Goal: Check status: Check status

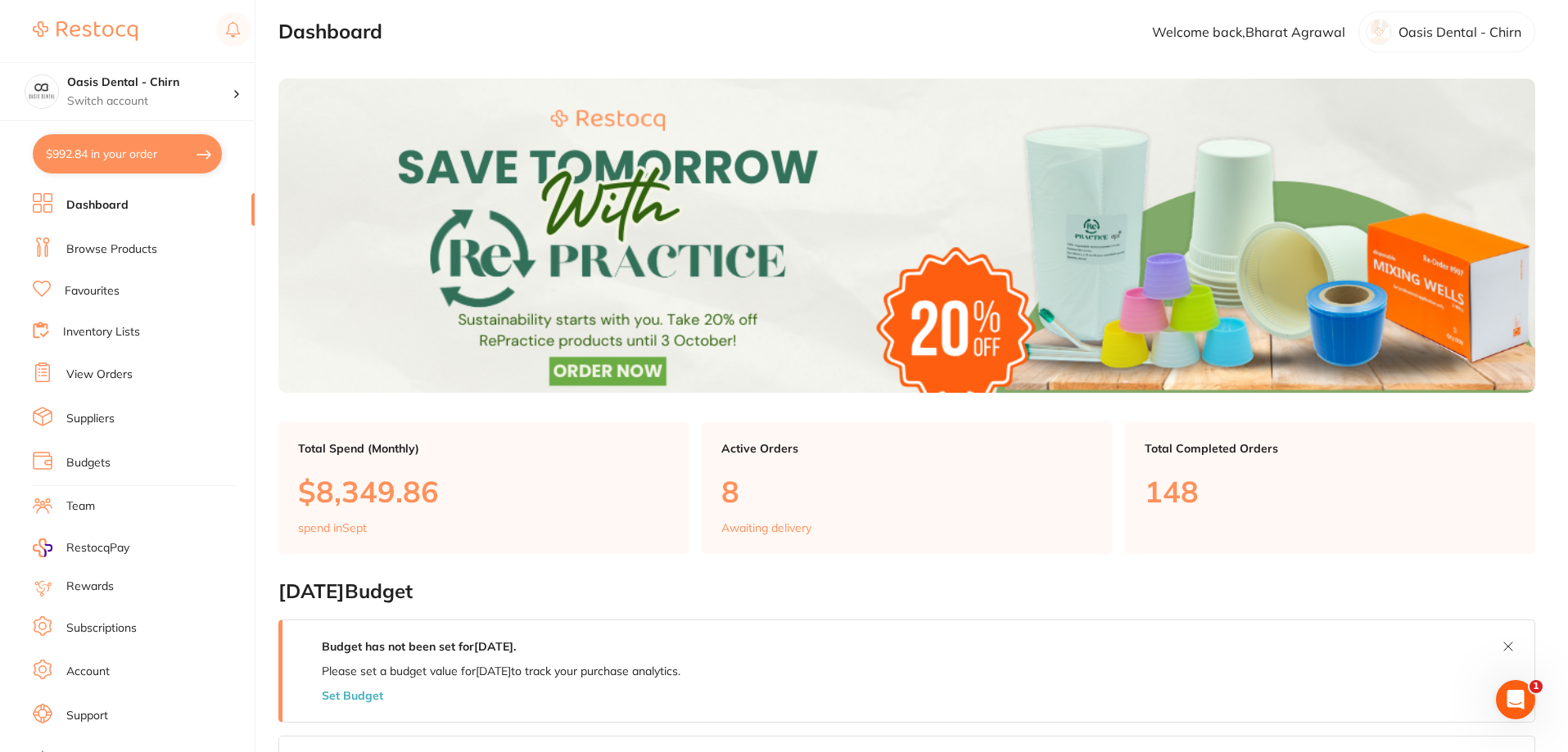
click at [108, 374] on link "View Orders" at bounding box center [99, 375] width 66 height 17
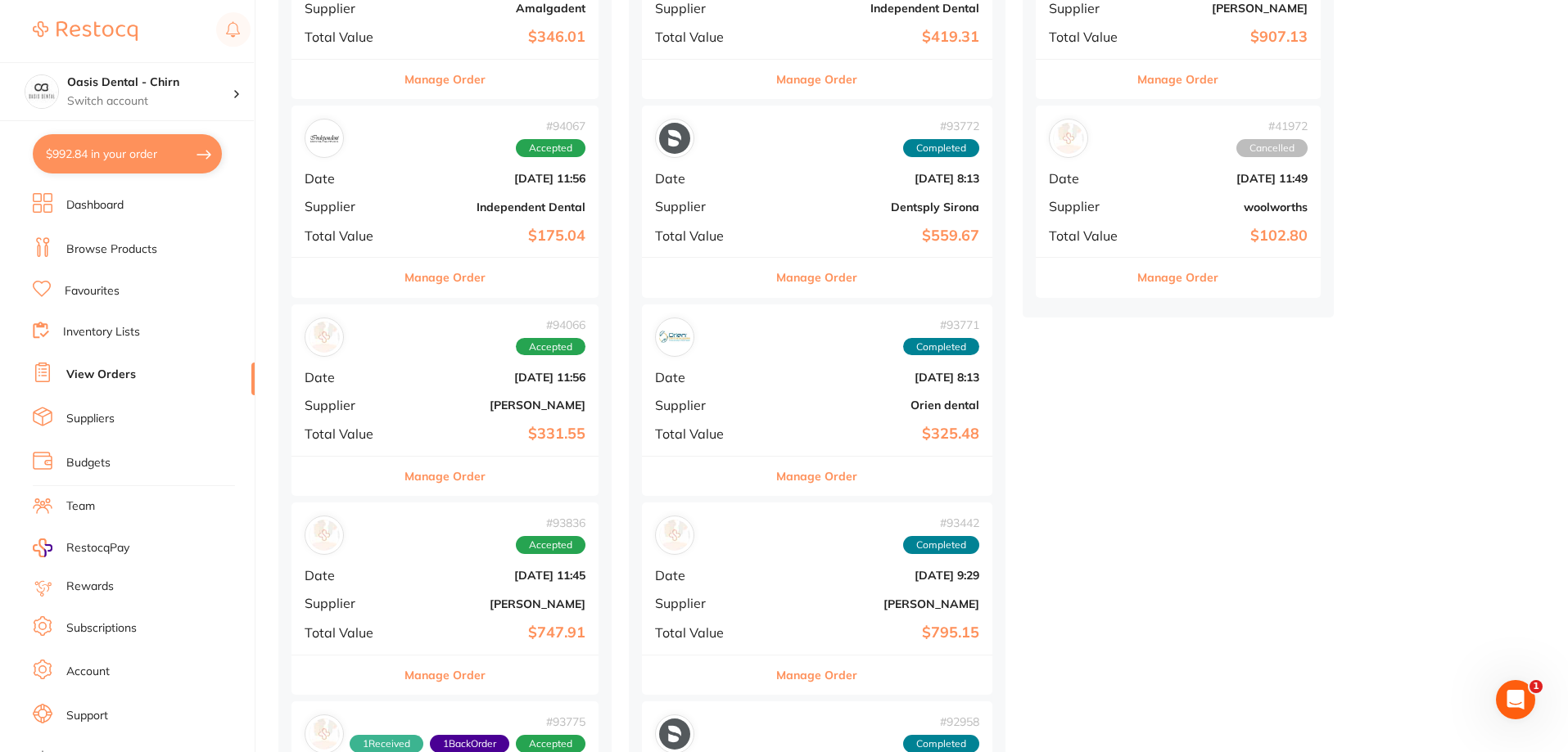
scroll to position [328, 0]
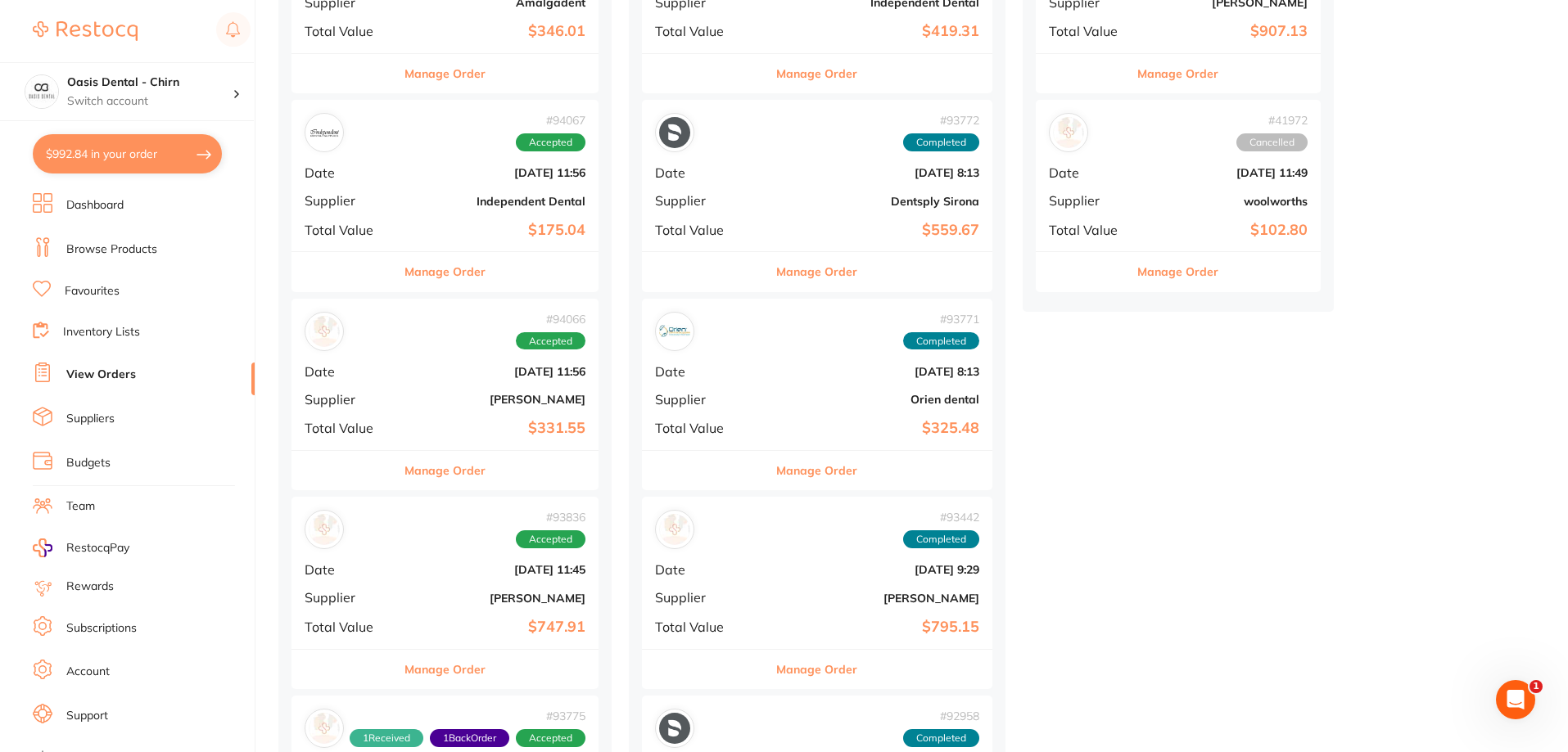
drag, startPoint x: 495, startPoint y: 379, endPoint x: 569, endPoint y: 392, distance: 75.1
click at [494, 379] on div "# 94066 Accepted Date [DATE] 11:56 Supplier [PERSON_NAME] Total Value $331.55" at bounding box center [446, 375] width 308 height 152
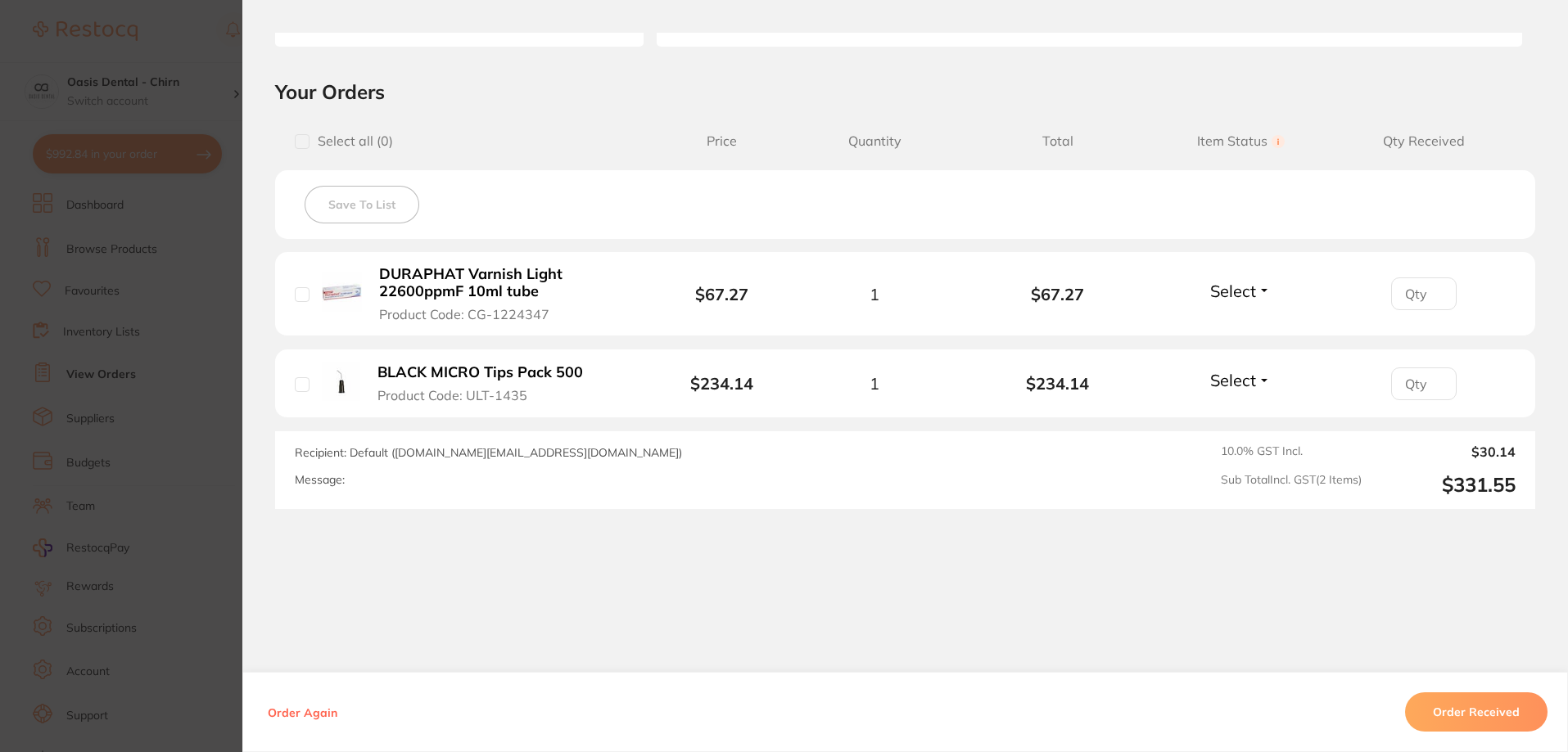
scroll to position [323, 0]
click at [1243, 294] on span "Select" at bounding box center [1233, 290] width 46 height 20
click at [1238, 319] on span "Received" at bounding box center [1240, 325] width 41 height 12
click at [1252, 376] on span "Select" at bounding box center [1233, 379] width 46 height 20
click at [1242, 416] on span "Received" at bounding box center [1240, 414] width 41 height 12
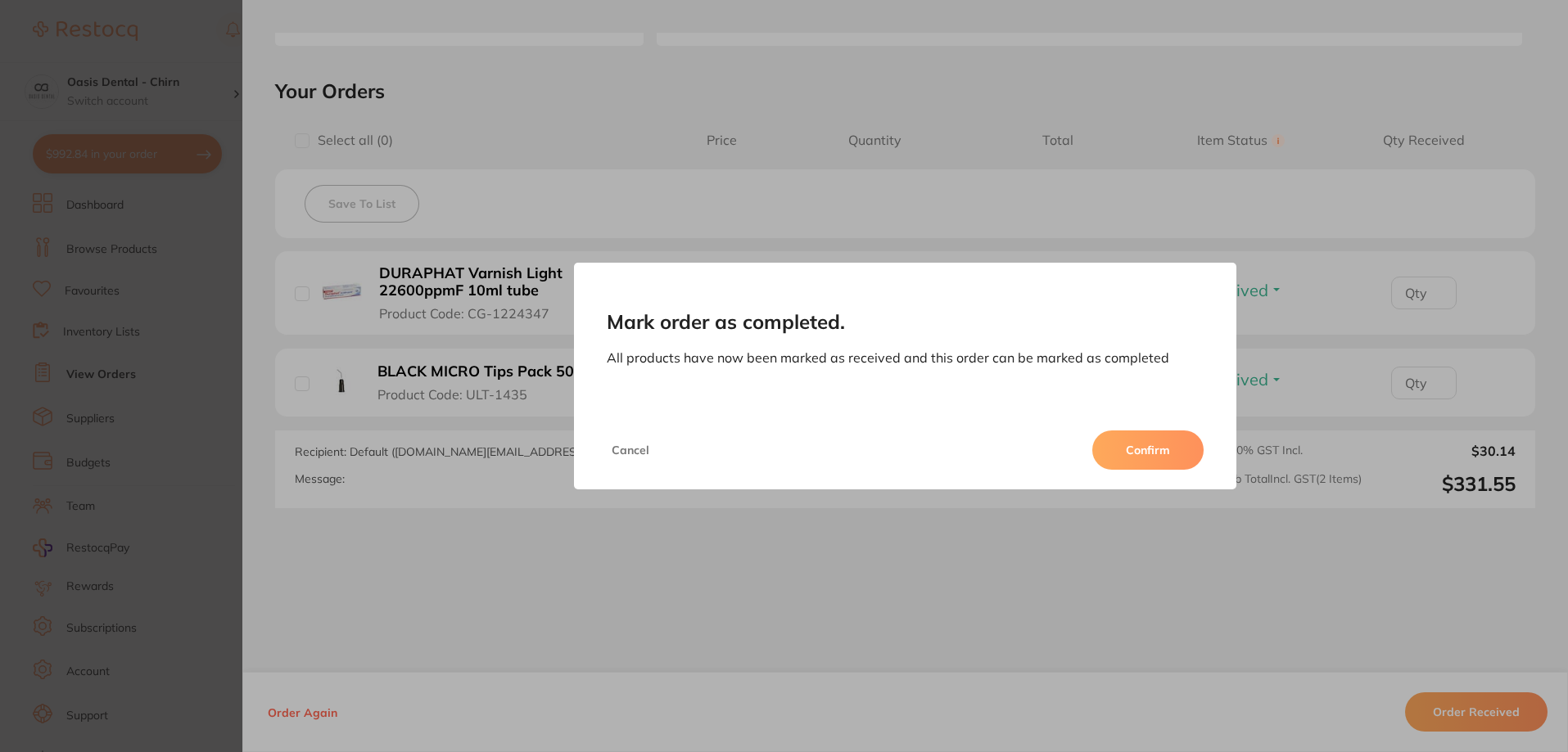
drag, startPoint x: 1132, startPoint y: 470, endPoint x: 1158, endPoint y: 447, distance: 34.7
click at [1136, 465] on button "Confirm" at bounding box center [1147, 450] width 111 height 40
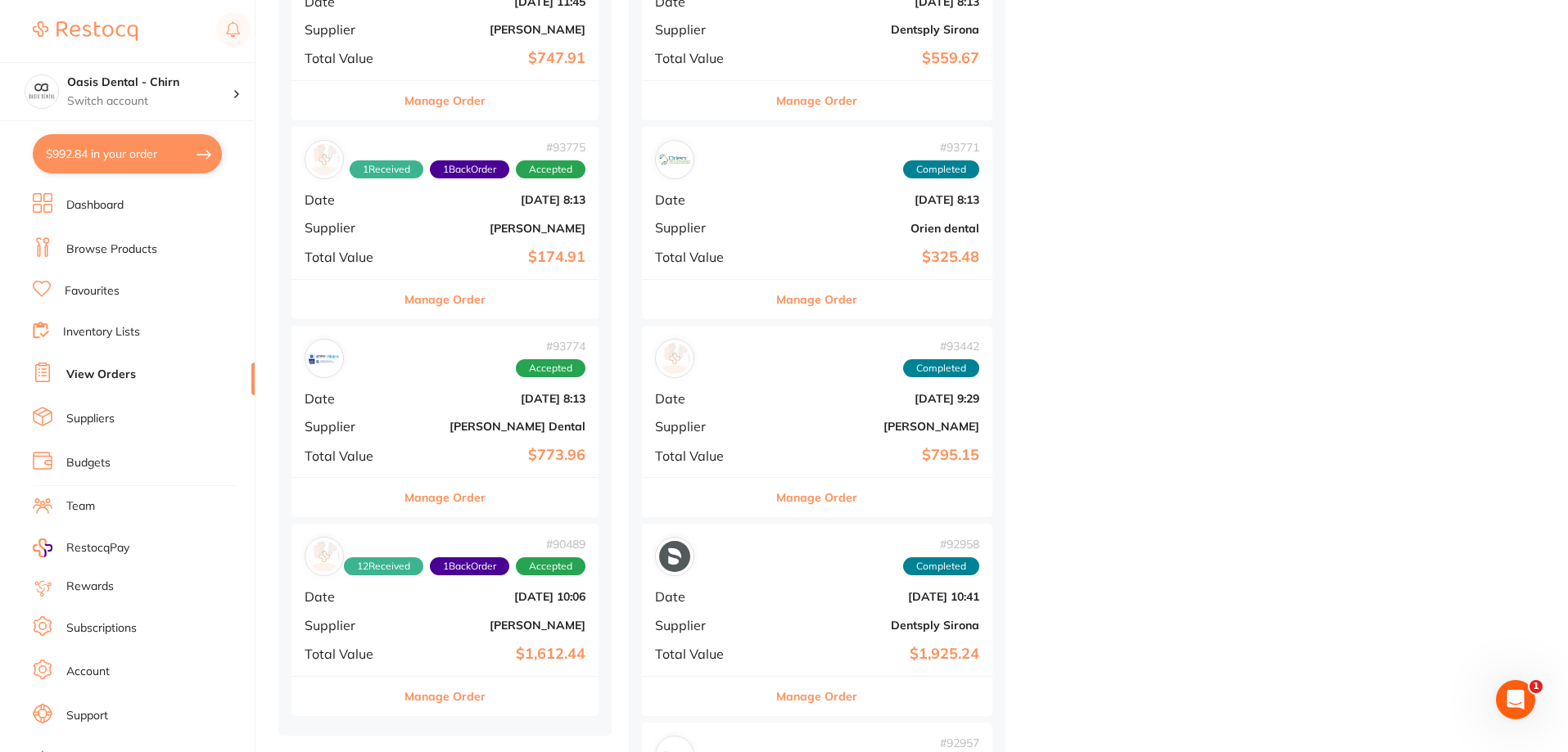
scroll to position [818, 0]
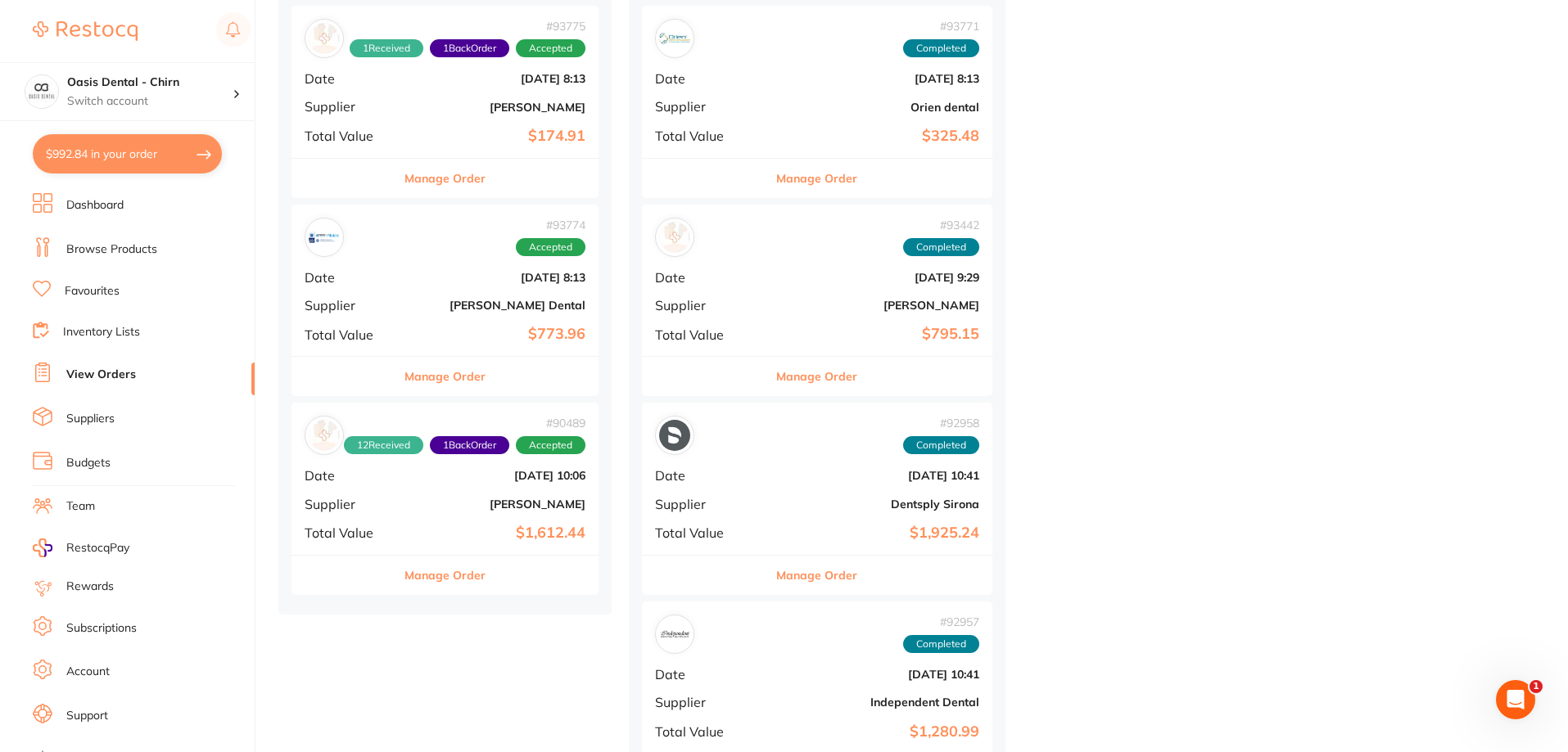
click at [552, 511] on b "[PERSON_NAME]" at bounding box center [496, 504] width 179 height 13
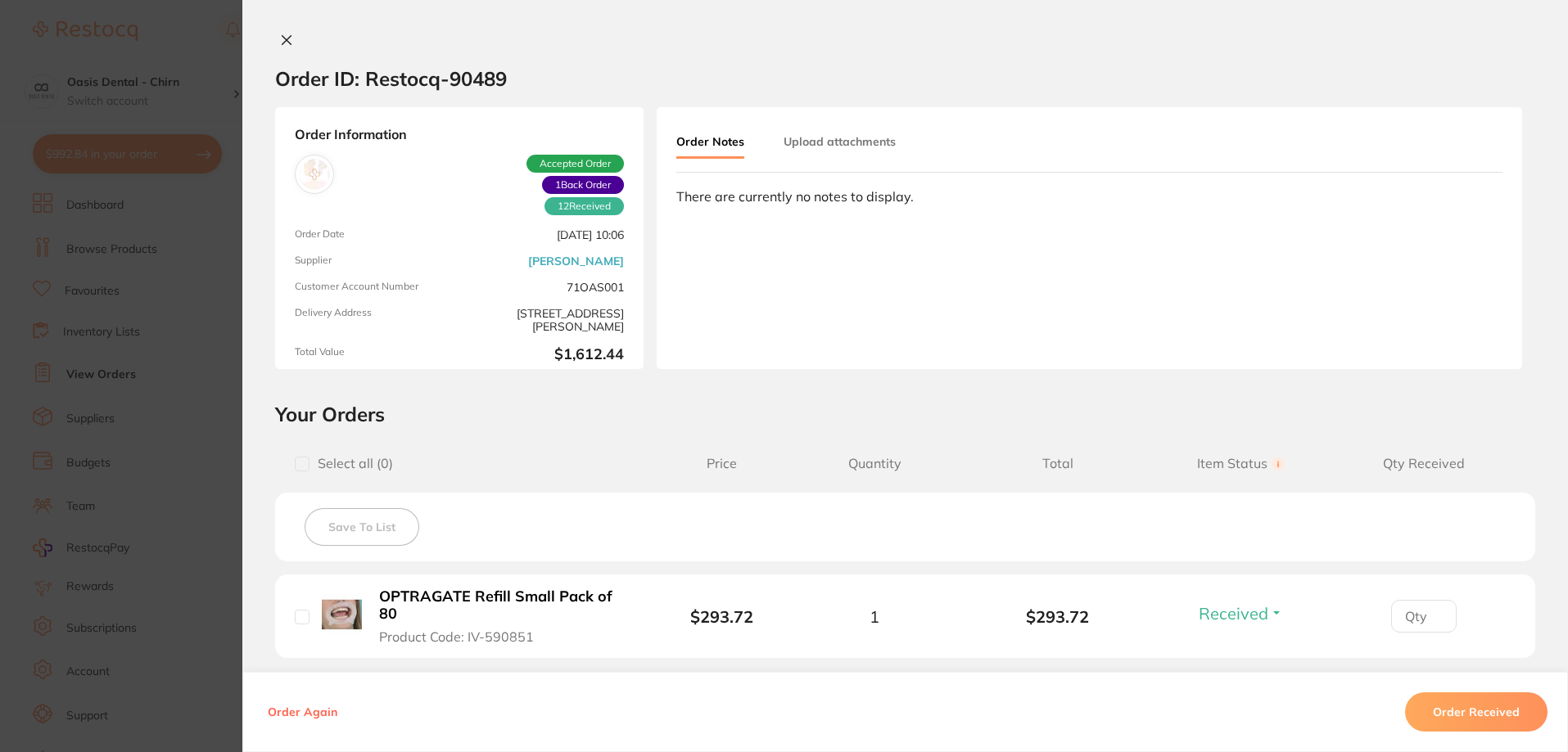
click at [279, 33] on button at bounding box center [286, 41] width 23 height 17
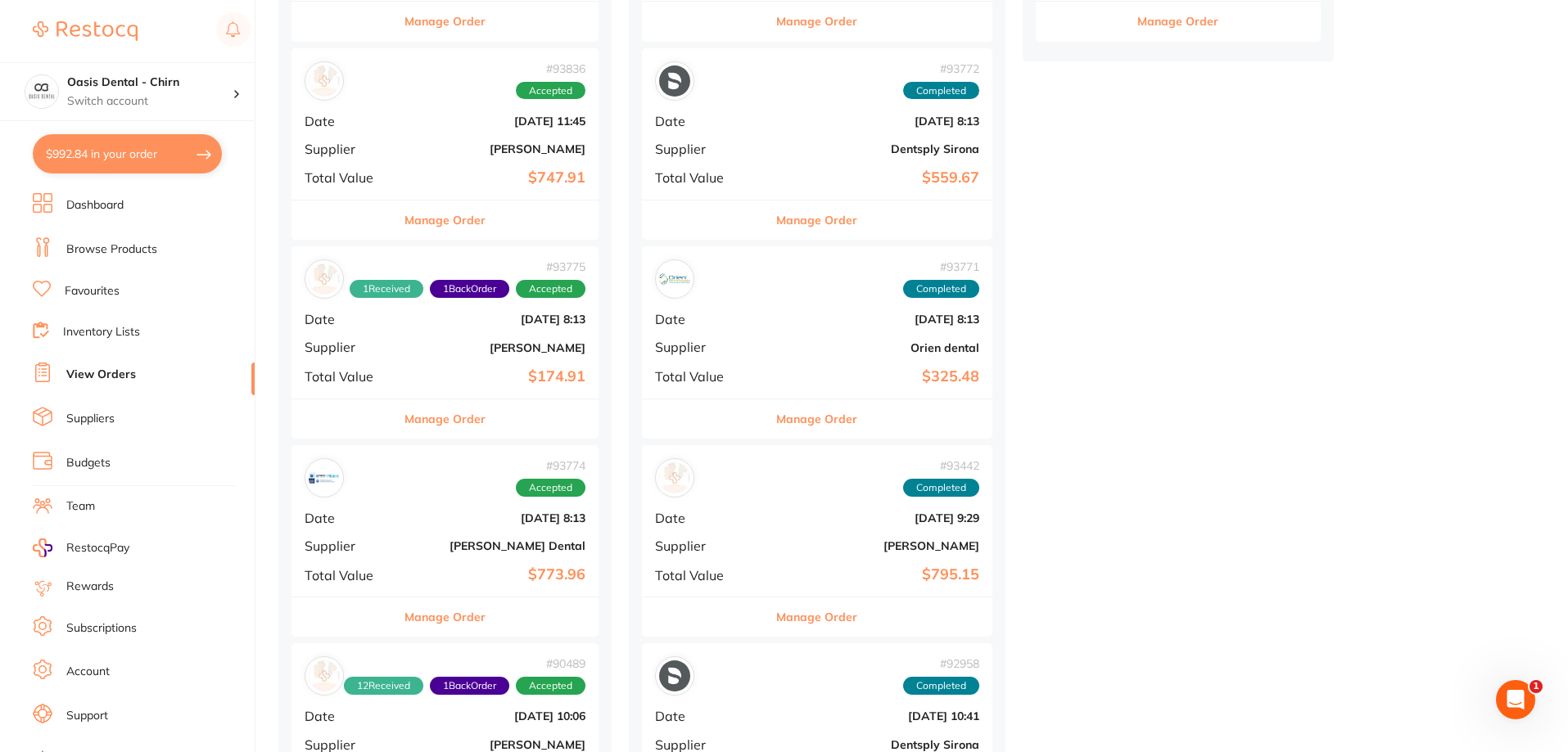
scroll to position [573, 0]
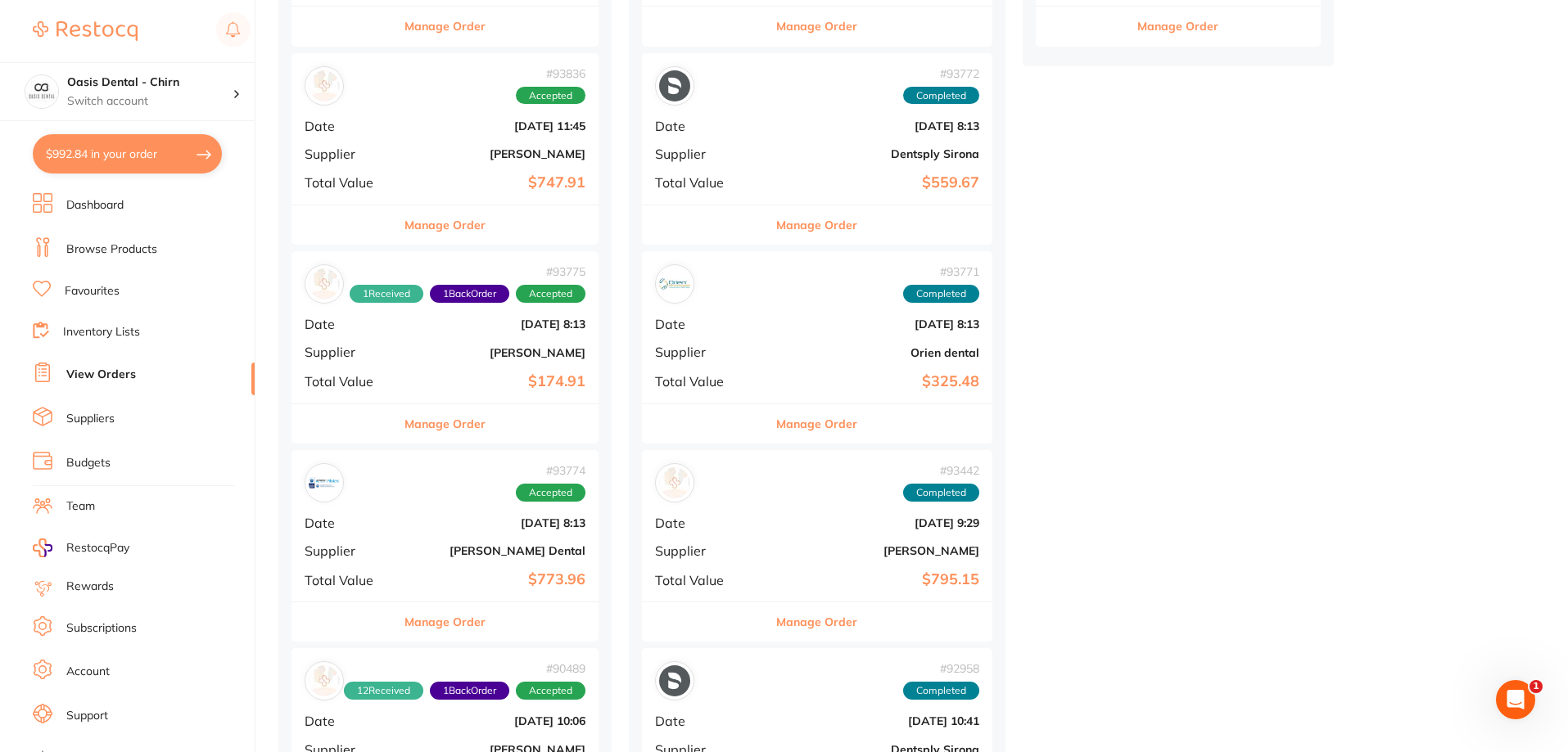
click at [540, 181] on b "$747.91" at bounding box center [496, 182] width 179 height 17
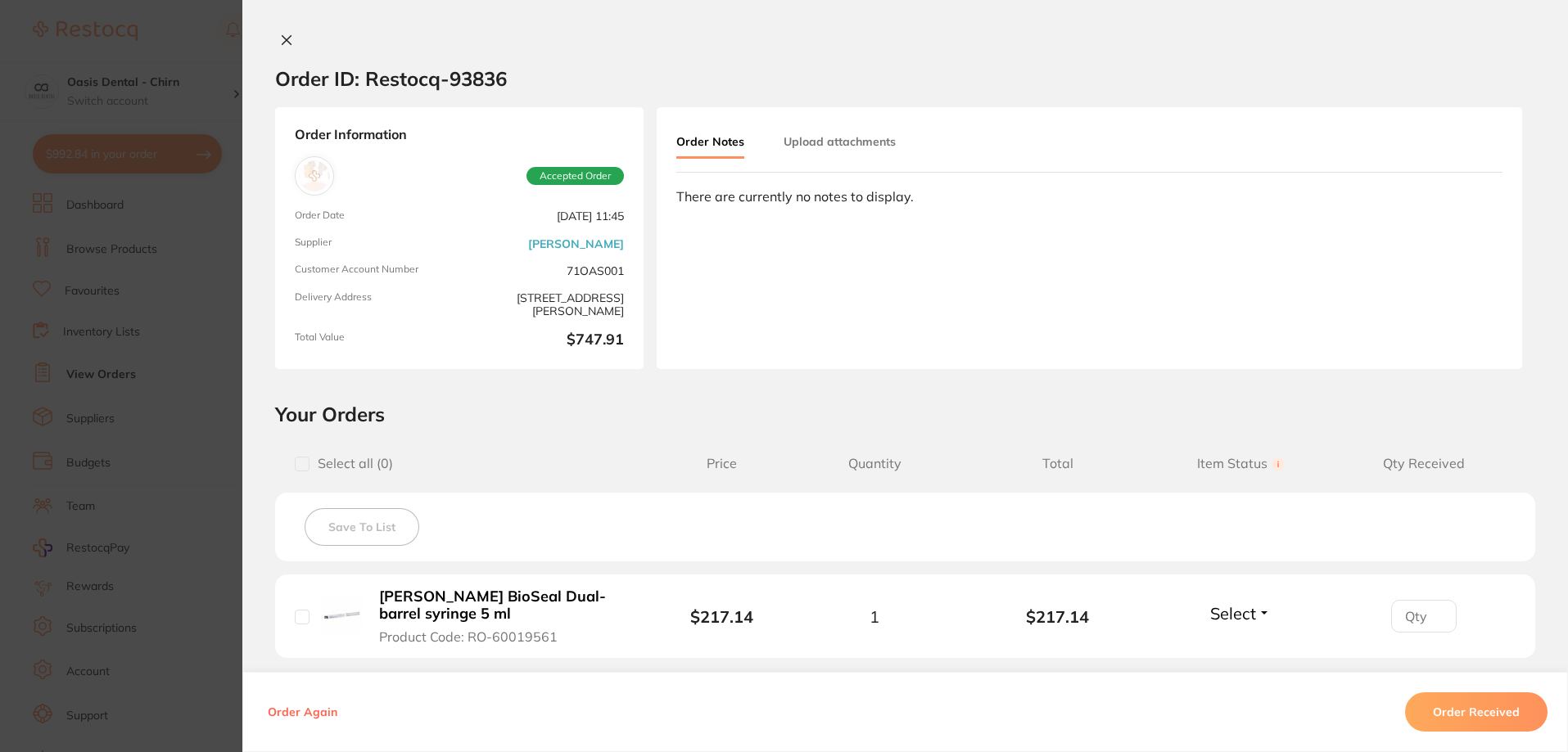
drag, startPoint x: 282, startPoint y: 34, endPoint x: 522, endPoint y: 78, distance: 244.0
click at [282, 33] on icon at bounding box center [286, 40] width 13 height 13
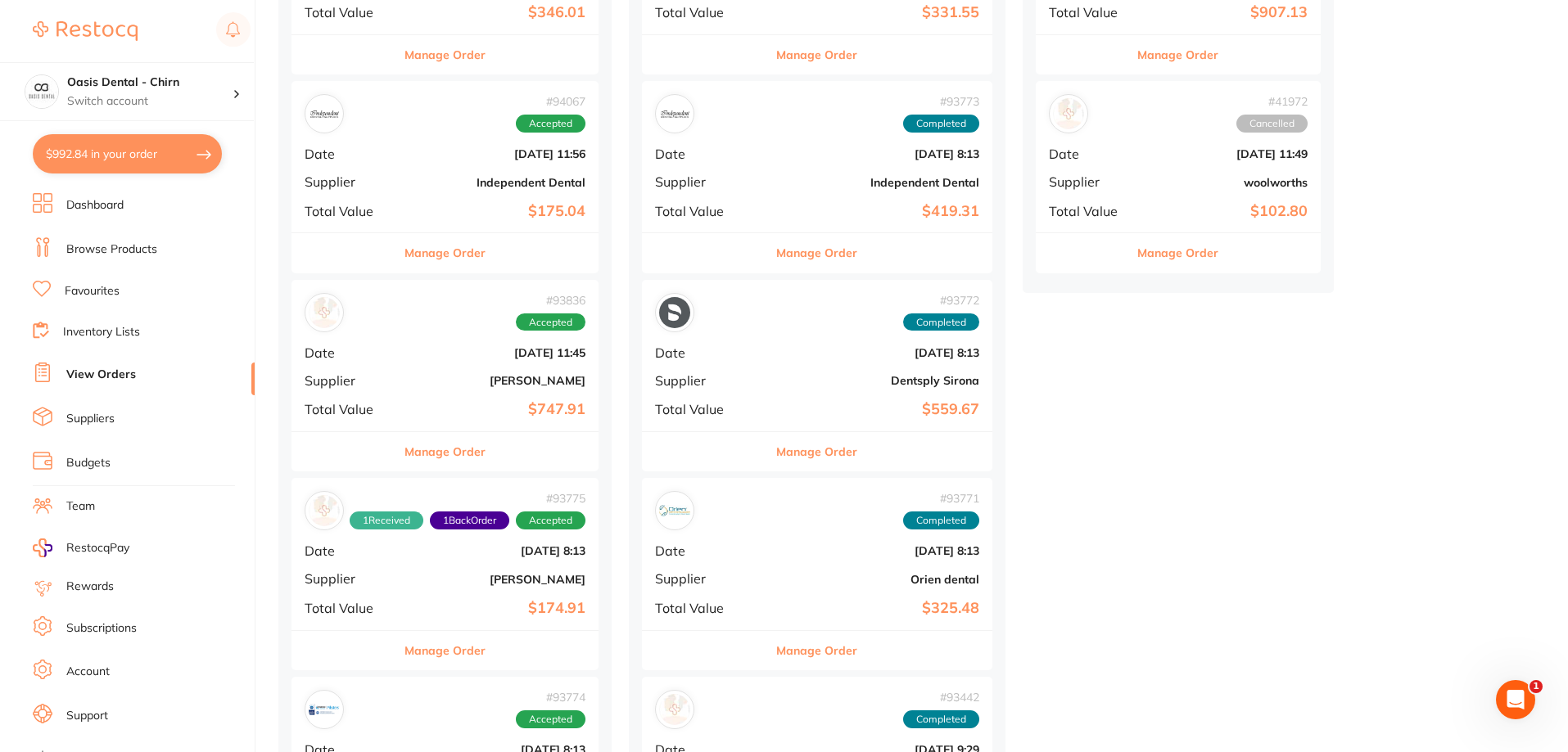
scroll to position [82, 0]
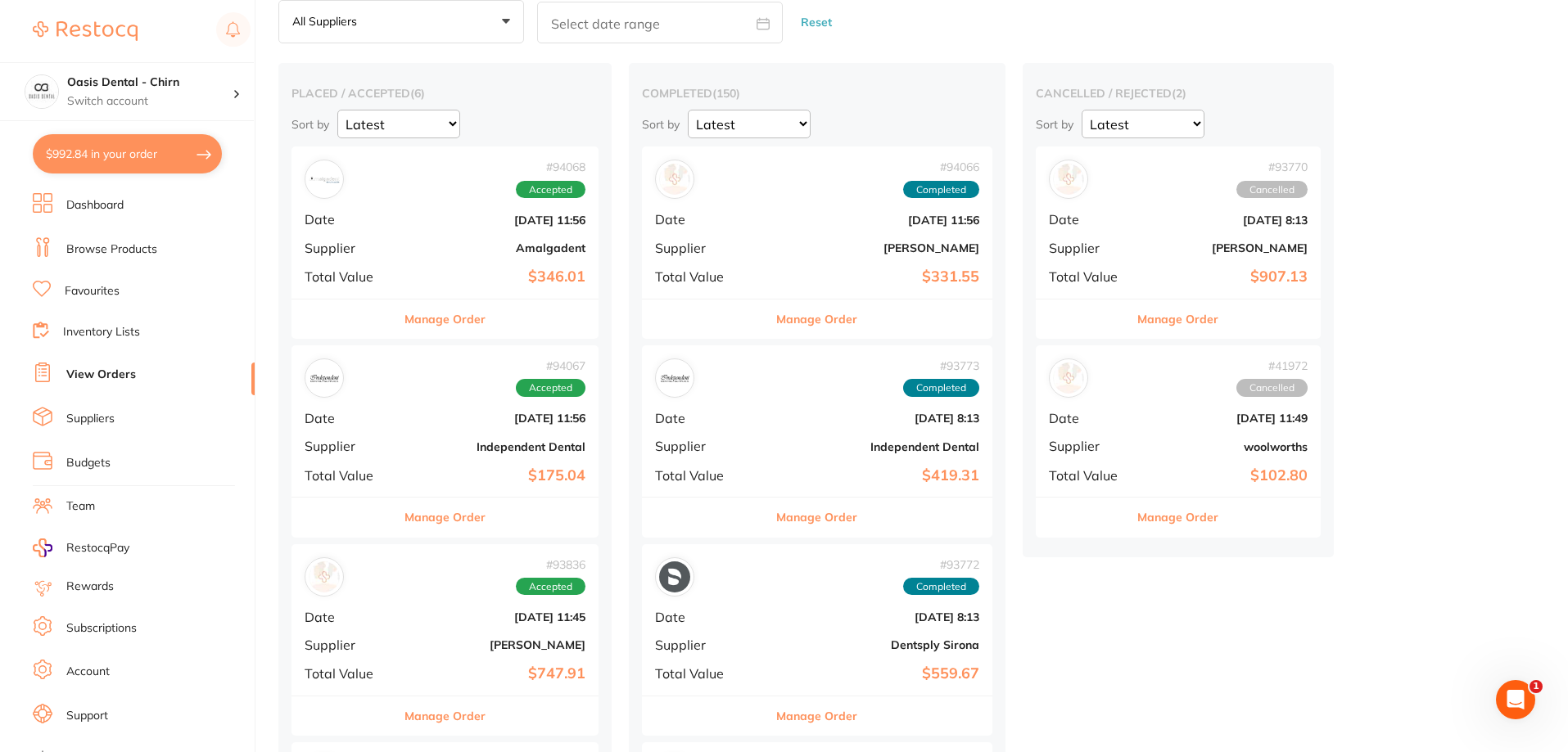
click at [817, 233] on div "# 94066 Completed Date [DATE] 11:56 Supplier [PERSON_NAME] Total Value $331.55" at bounding box center [817, 222] width 351 height 152
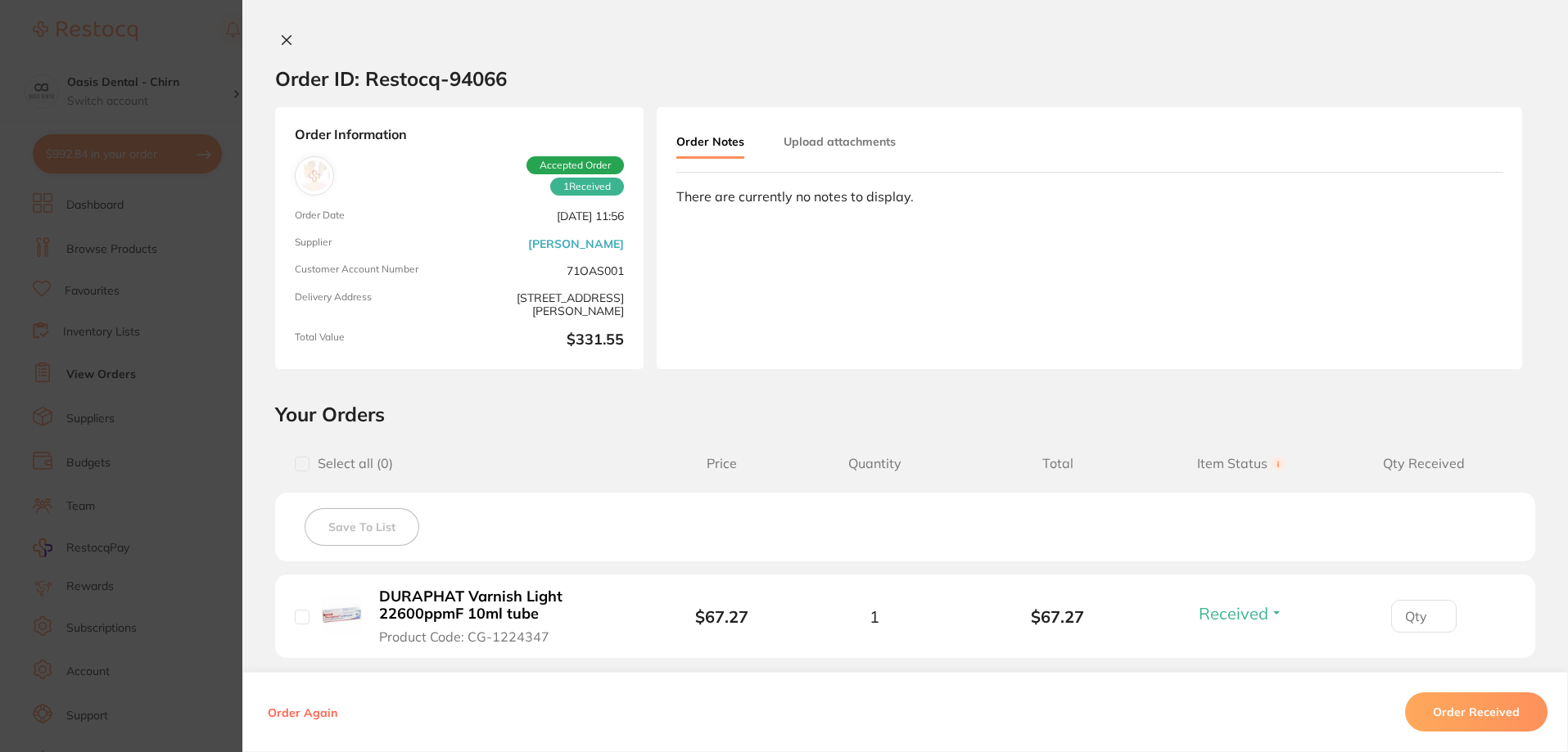
click at [816, 258] on section "Order ID: Restocq- 94066 Order Information 1 Received Accepted Order Order Date…" at bounding box center [784, 376] width 1568 height 752
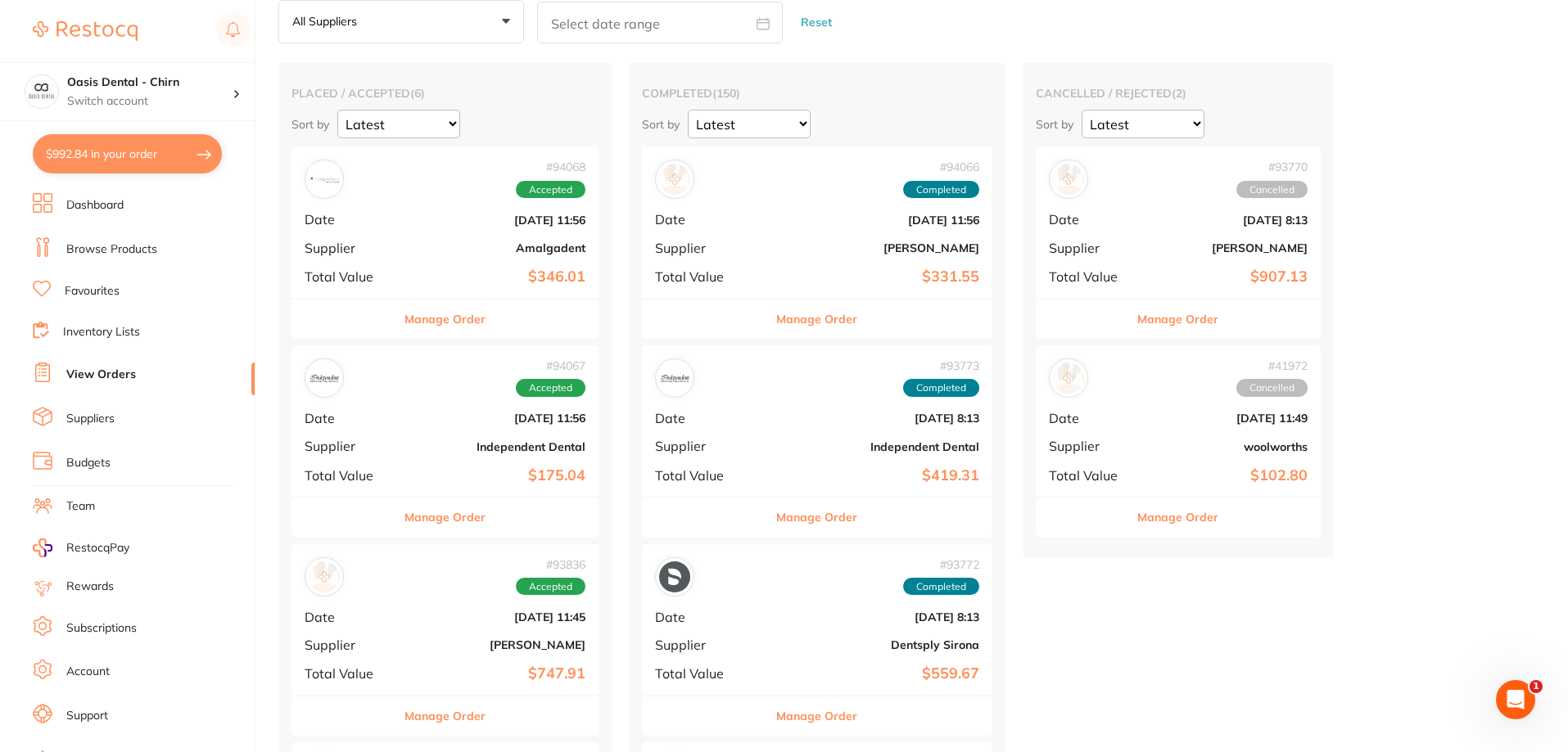
click at [832, 255] on div "# 94066 Completed Date [DATE] 11:56 Supplier [PERSON_NAME] Total Value $331.55" at bounding box center [817, 222] width 351 height 152
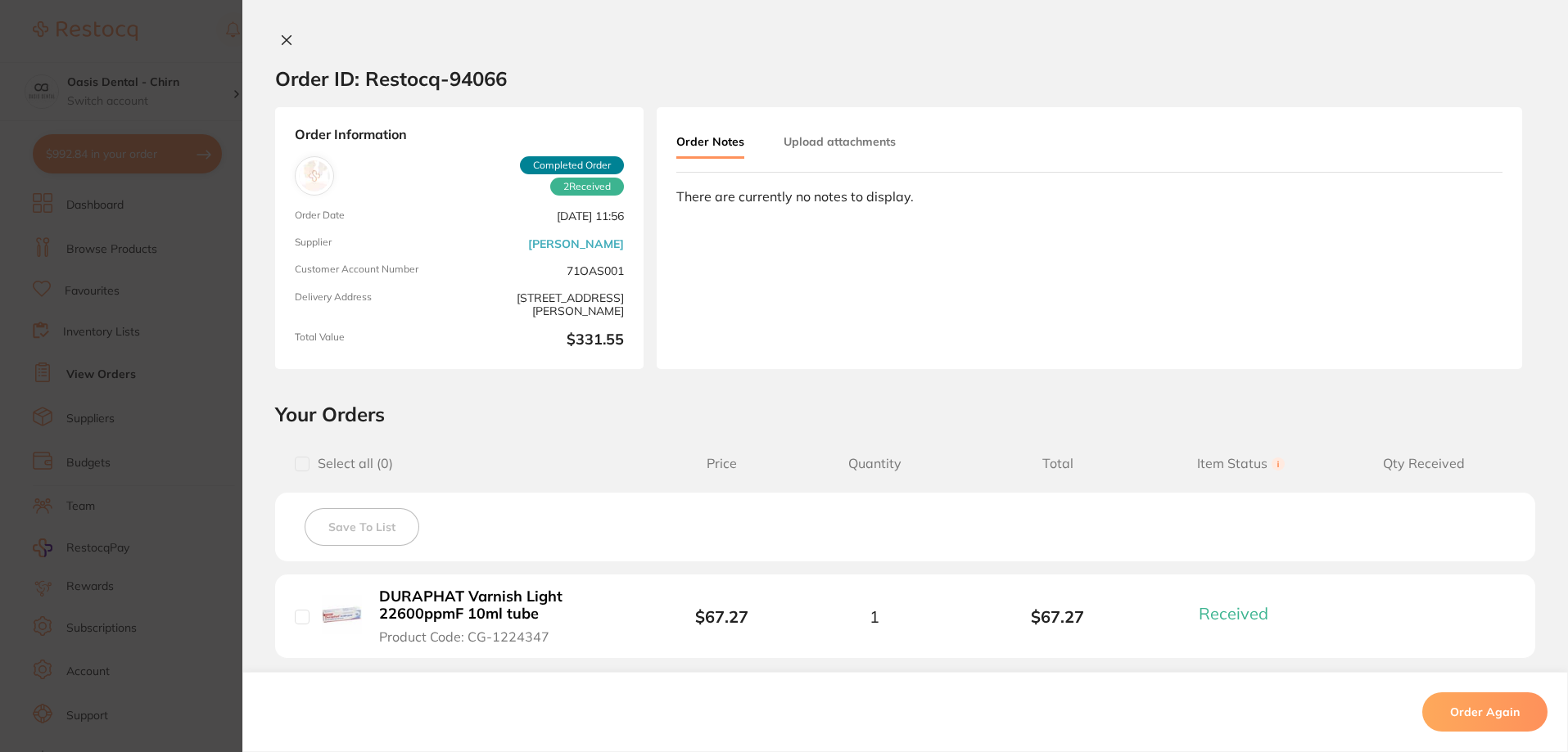
click at [283, 39] on icon at bounding box center [287, 40] width 9 height 9
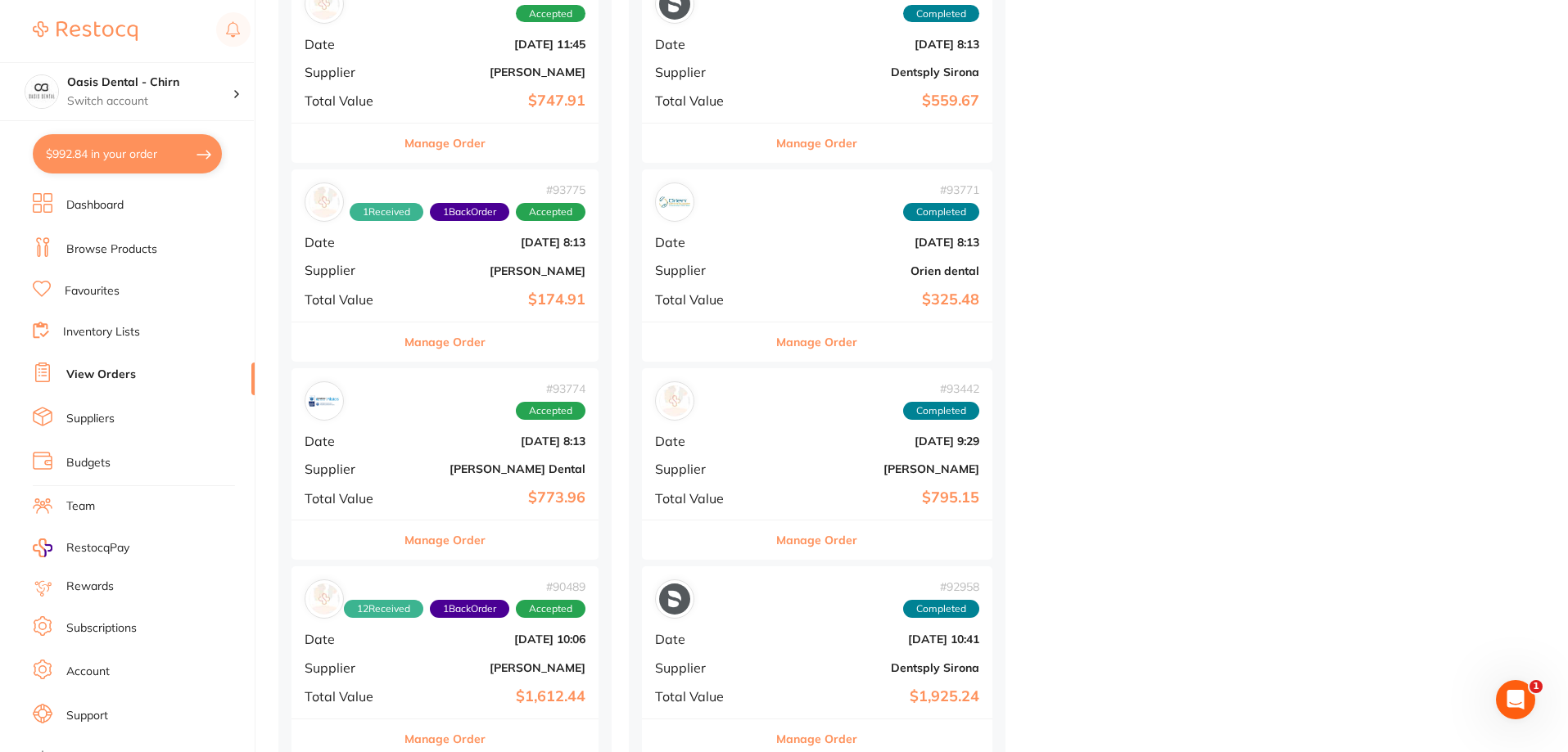
click at [794, 474] on b "[PERSON_NAME]" at bounding box center [876, 469] width 207 height 13
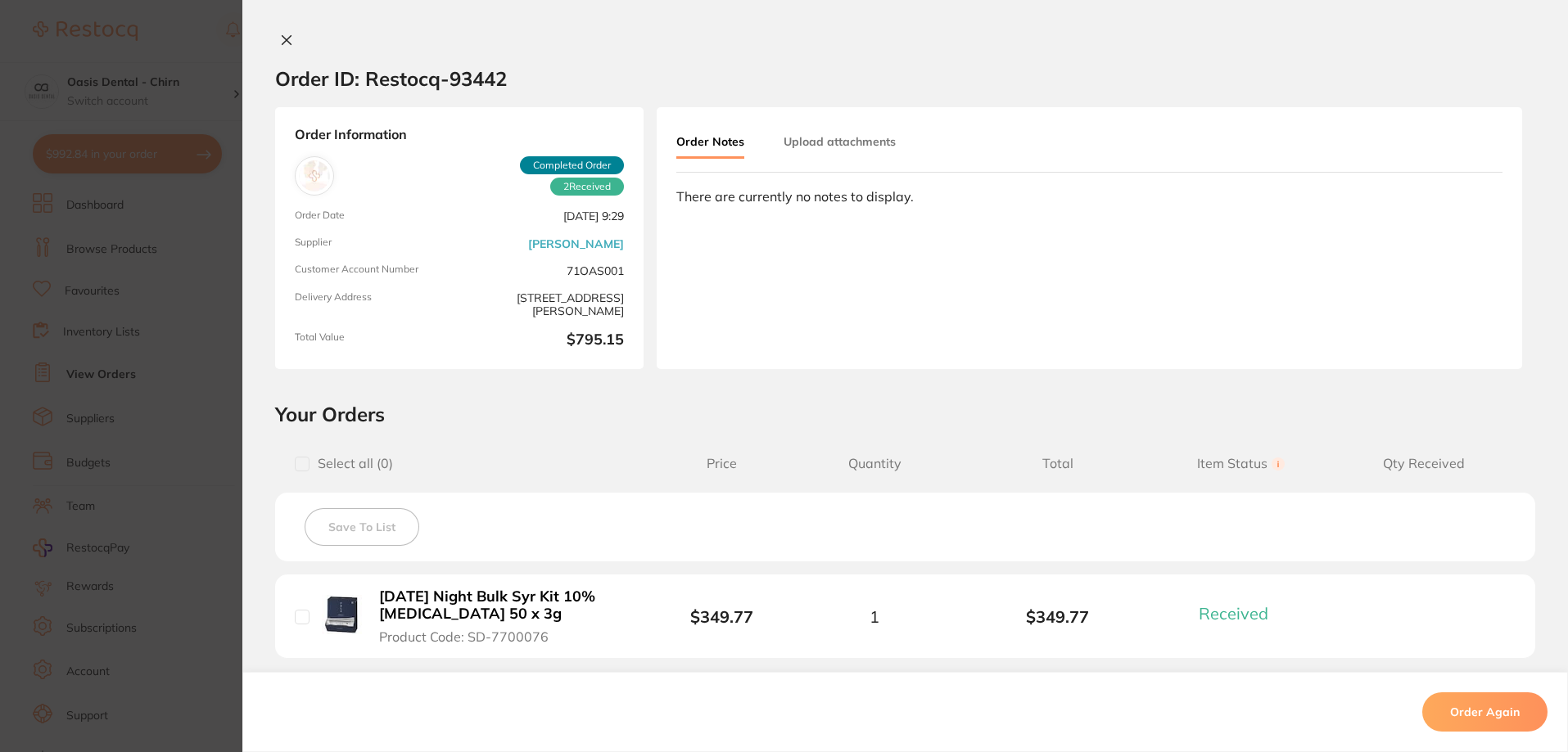
click at [280, 46] on icon at bounding box center [286, 40] width 13 height 13
